Goal: Task Accomplishment & Management: Manage account settings

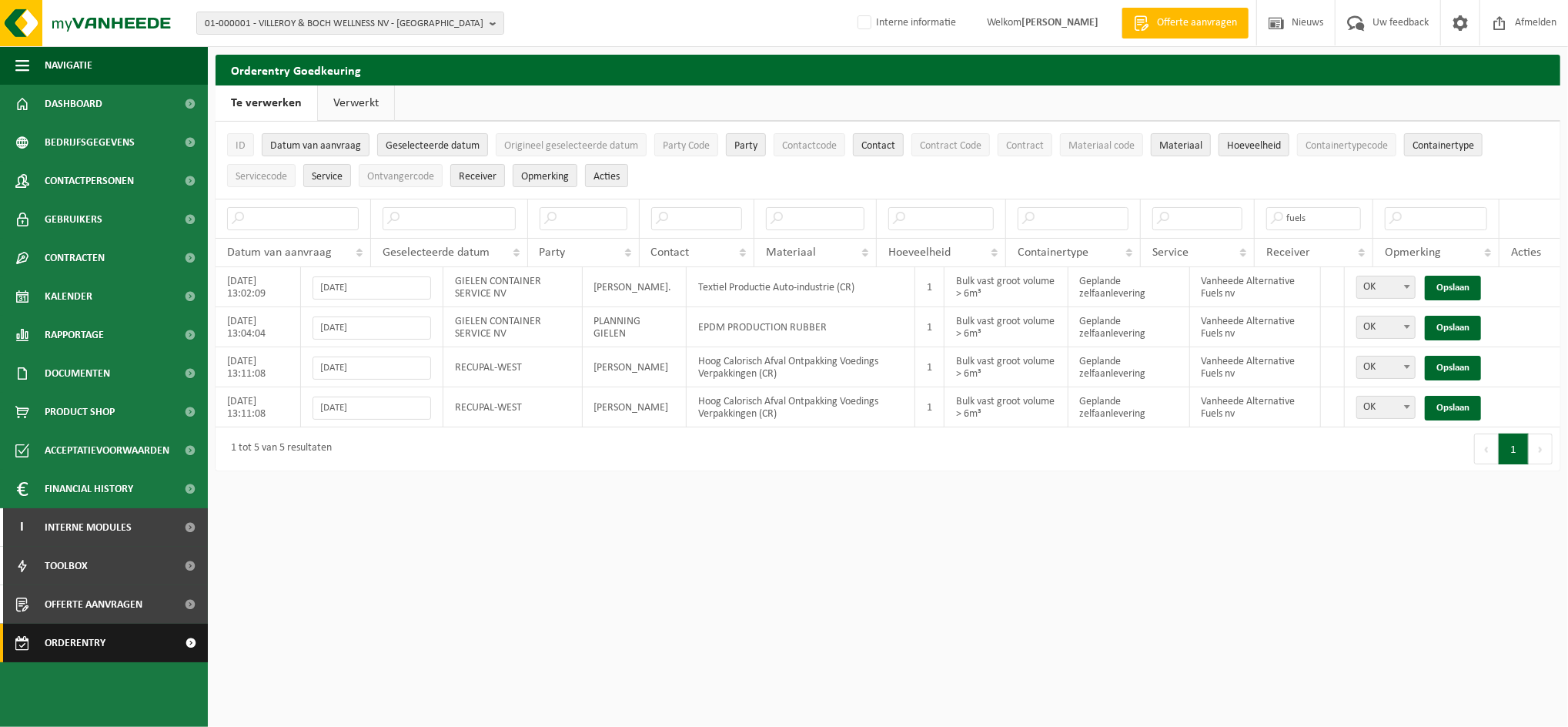
click at [91, 641] on span "Orderentry Goedkeuring" at bounding box center [109, 643] width 129 height 39
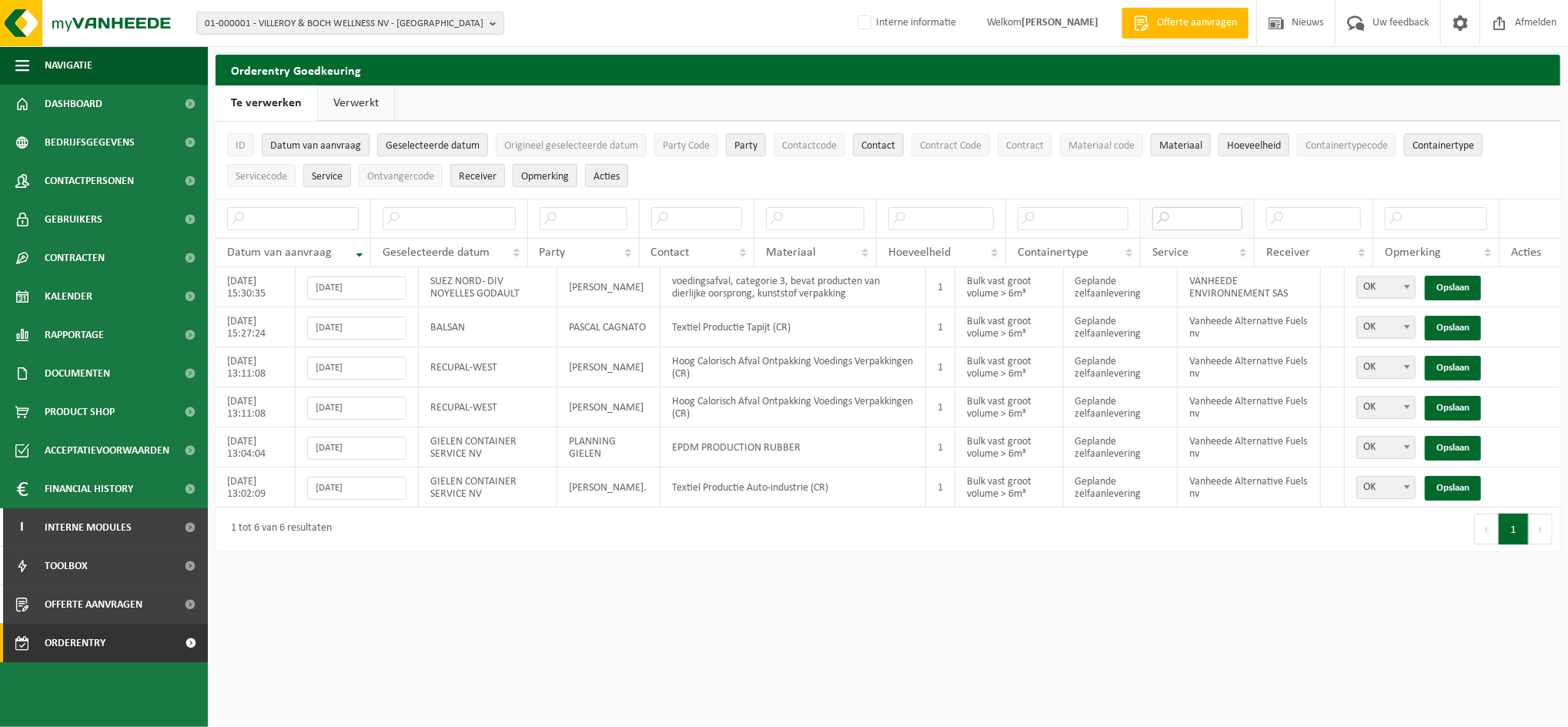
click at [1205, 220] on input "text" at bounding box center [1197, 219] width 90 height 23
type input "fuels"
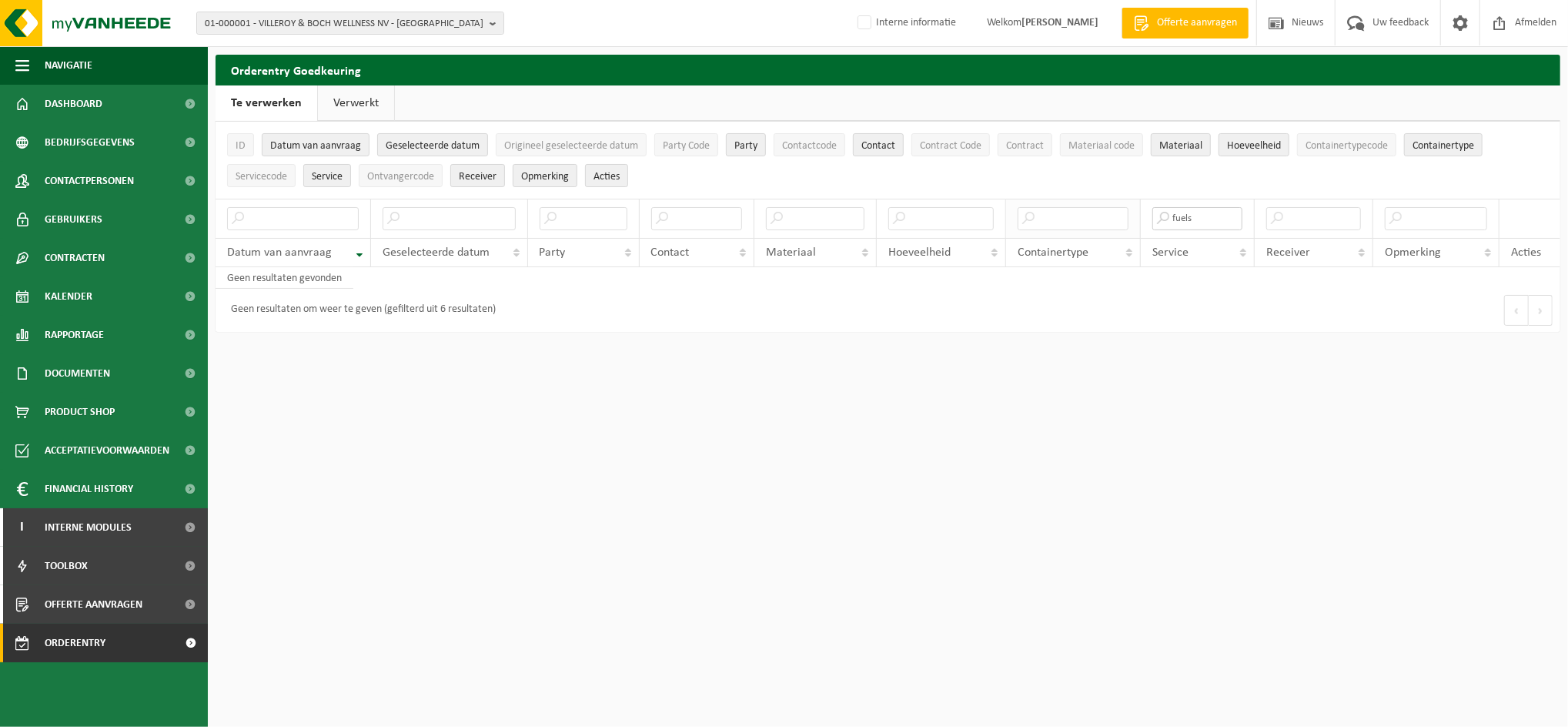
drag, startPoint x: 1203, startPoint y: 221, endPoint x: 1111, endPoint y: 205, distance: 93.4
click at [1111, 205] on tr "fuels" at bounding box center [888, 219] width 1345 height 40
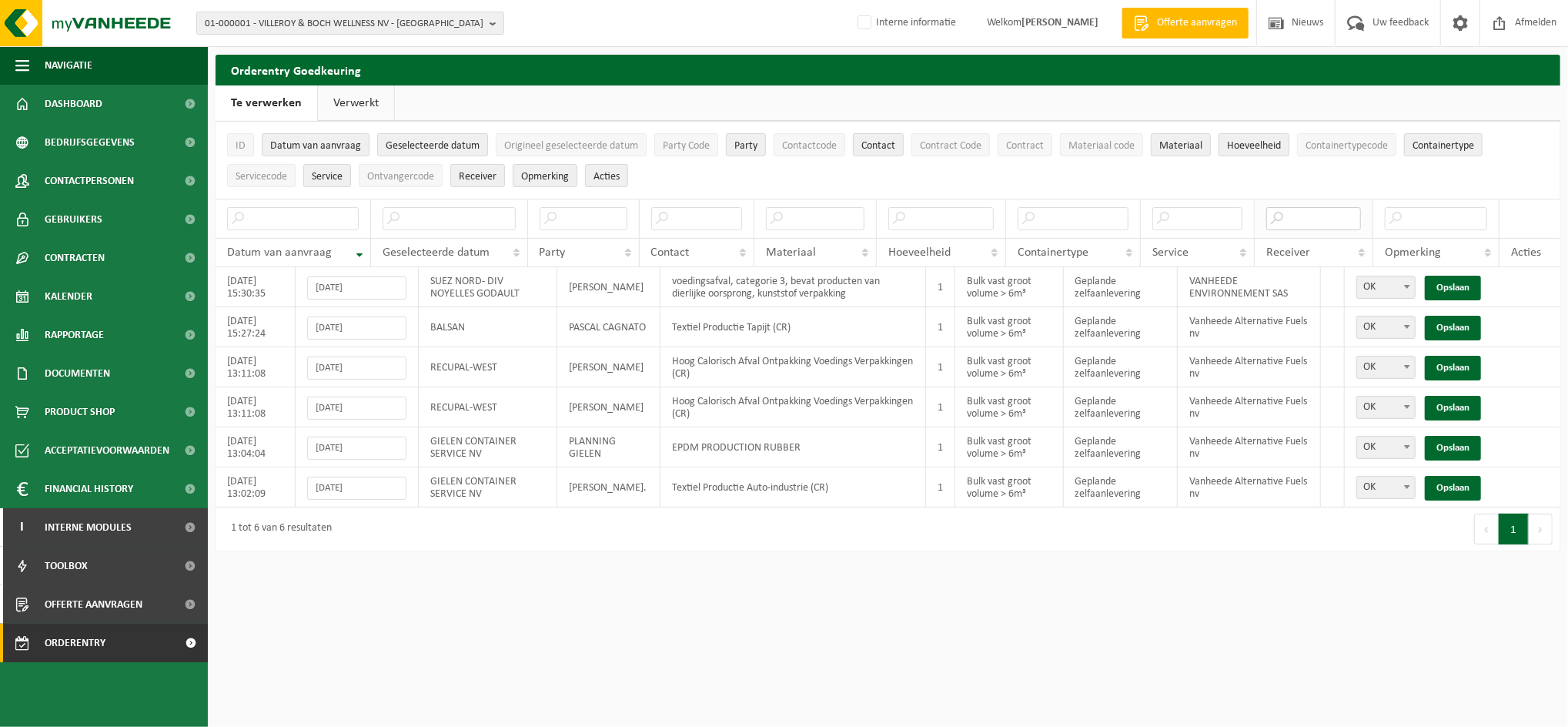
click at [1334, 219] on input "text" at bounding box center [1314, 219] width 95 height 23
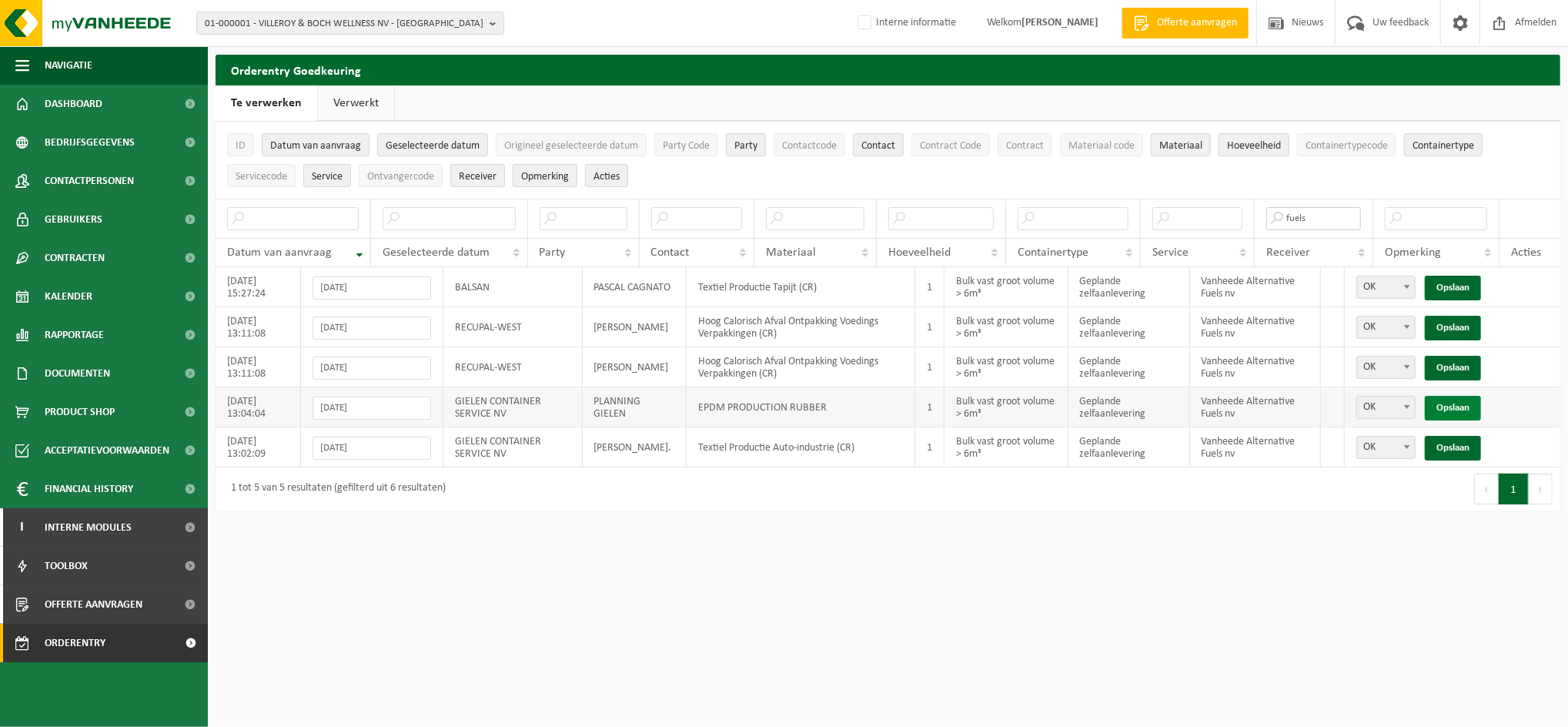
type input "fuels"
click at [1459, 407] on link "Opslaan" at bounding box center [1453, 408] width 56 height 25
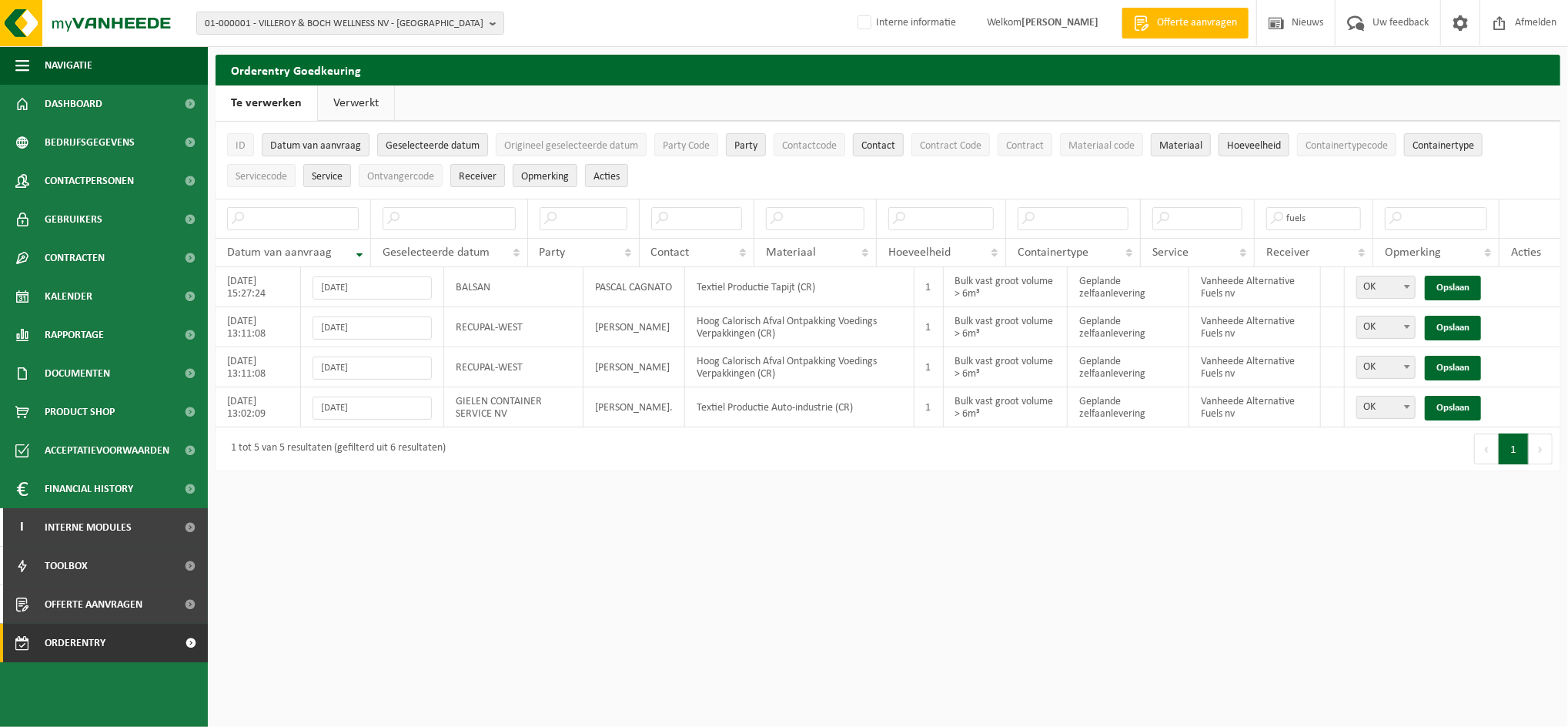
click at [1459, 407] on link "Opslaan" at bounding box center [1453, 408] width 56 height 25
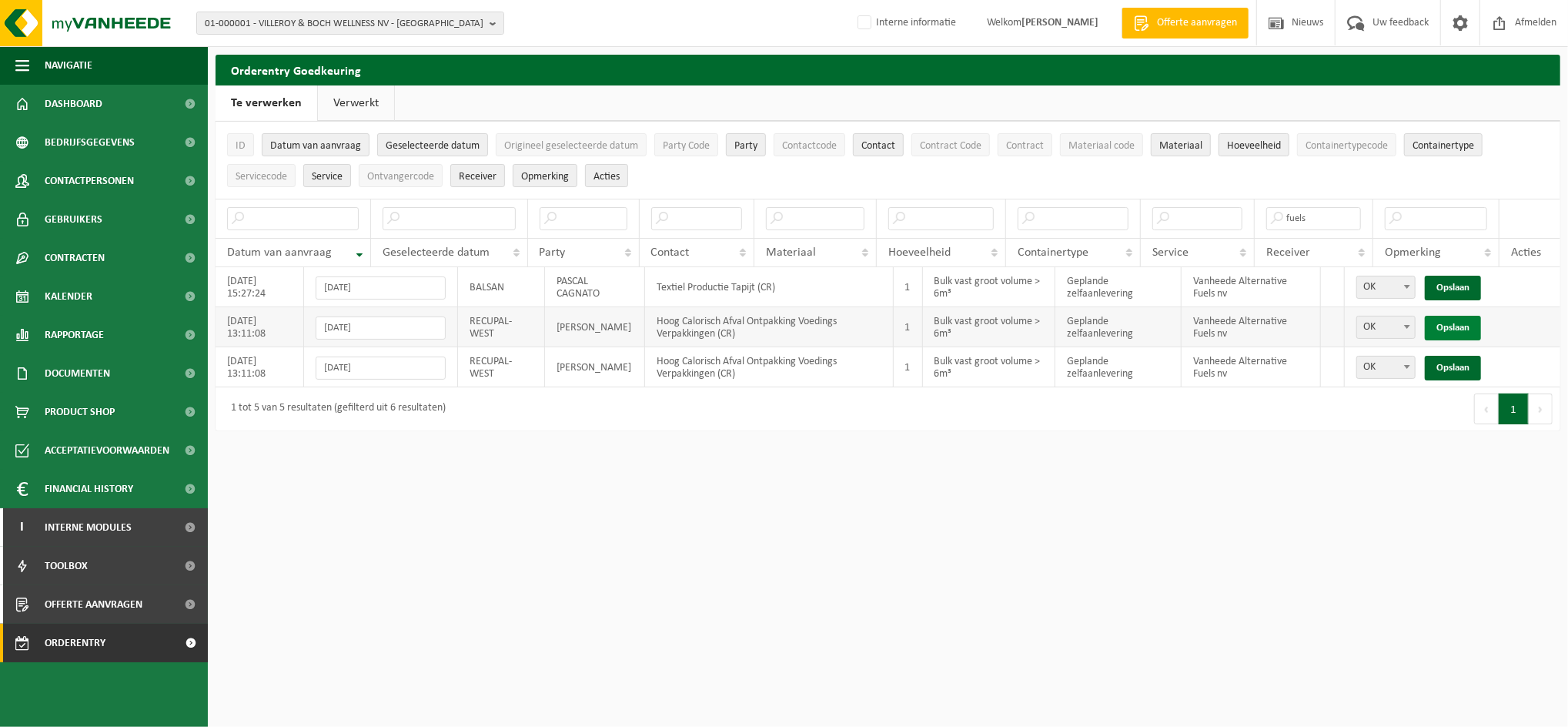
click at [1450, 325] on link "Opslaan" at bounding box center [1453, 328] width 56 height 25
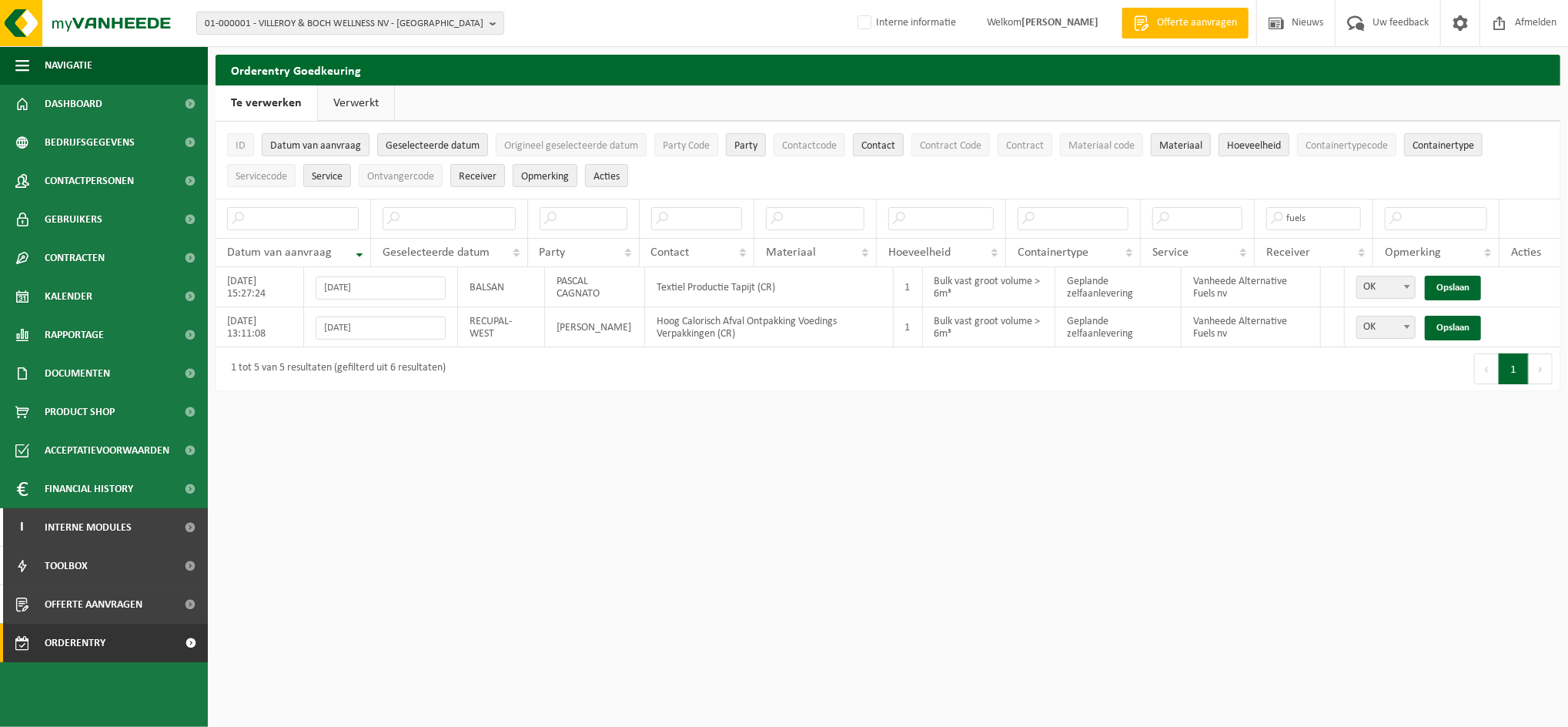
click at [1450, 325] on link "Opslaan" at bounding box center [1453, 328] width 56 height 25
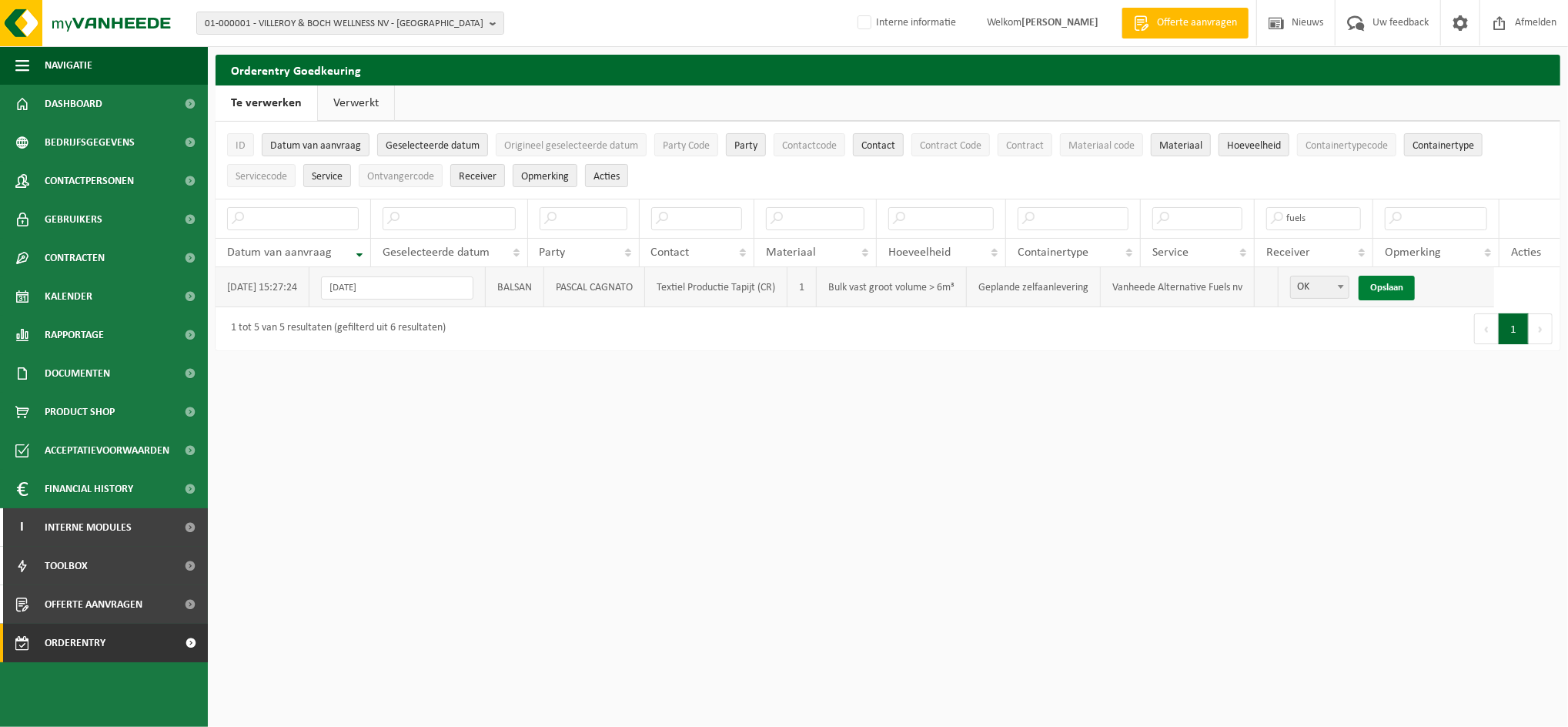
click at [1385, 279] on link "Opslaan" at bounding box center [1386, 288] width 56 height 25
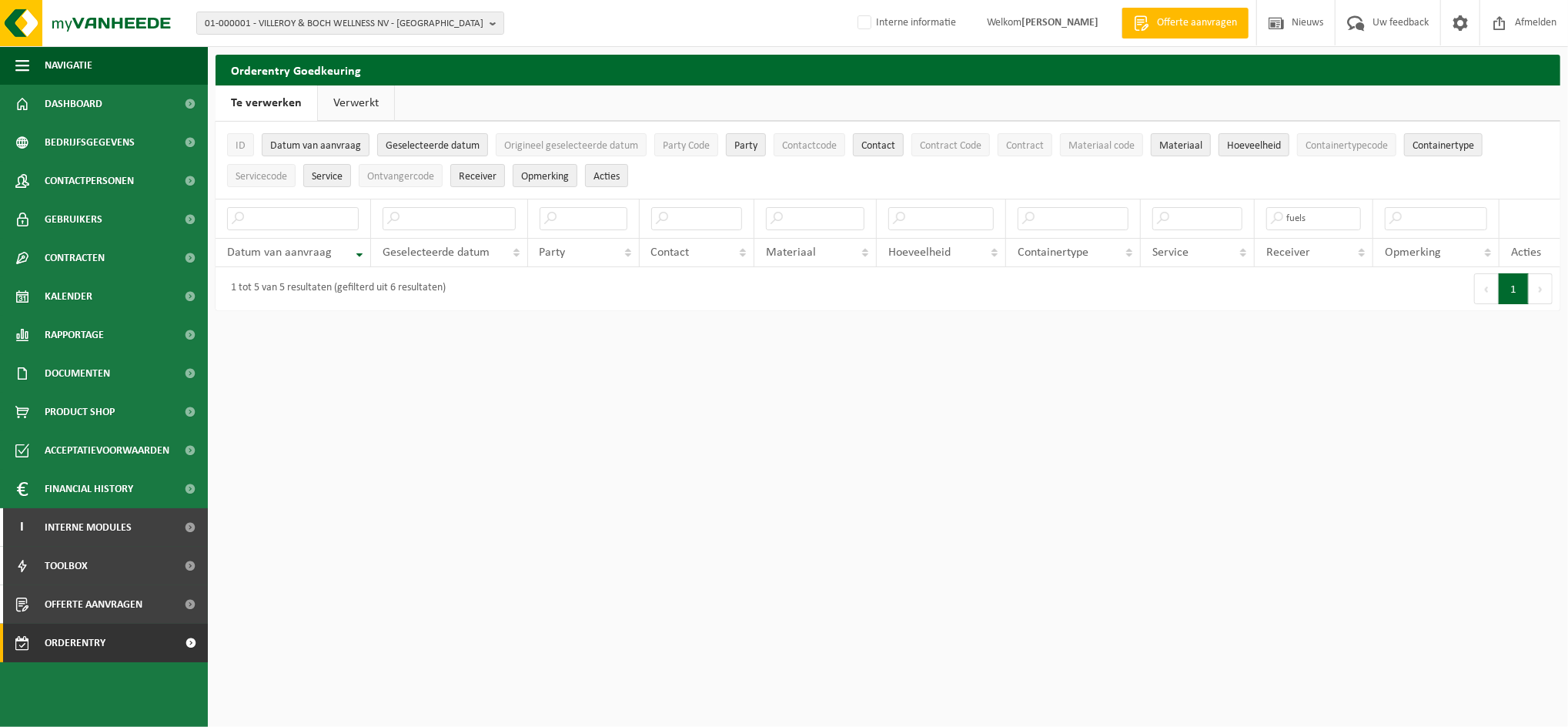
click at [331, 111] on link "Verwerkt" at bounding box center [356, 103] width 77 height 35
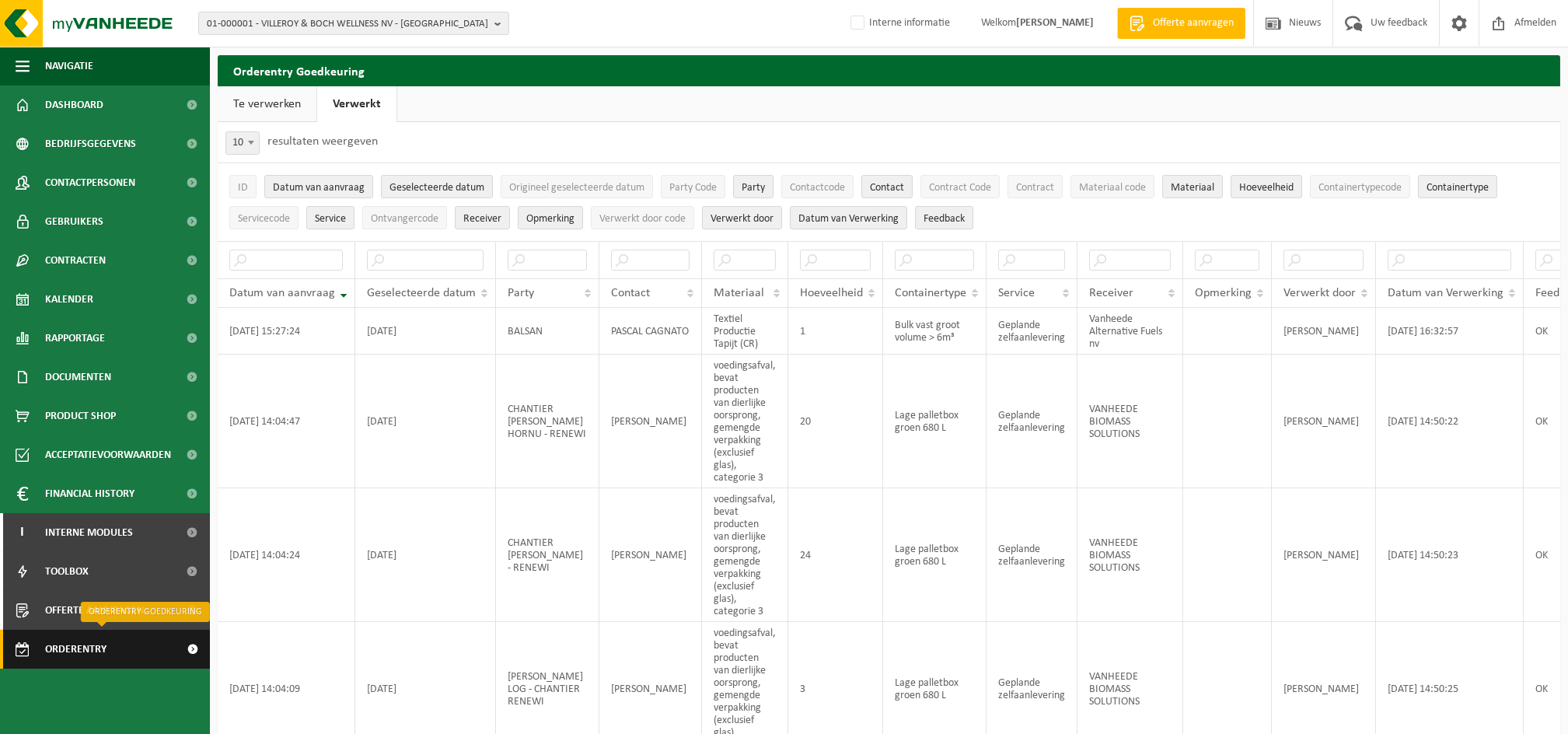
click at [83, 647] on span "Orderentry Goedkeuring" at bounding box center [110, 649] width 130 height 39
